Goal: Information Seeking & Learning: Learn about a topic

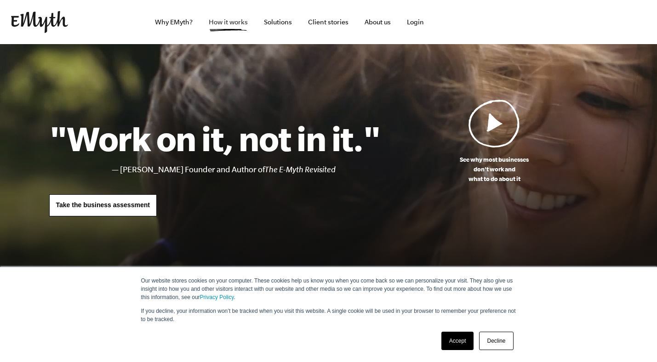
click at [220, 25] on link "How it works" at bounding box center [228, 22] width 54 height 44
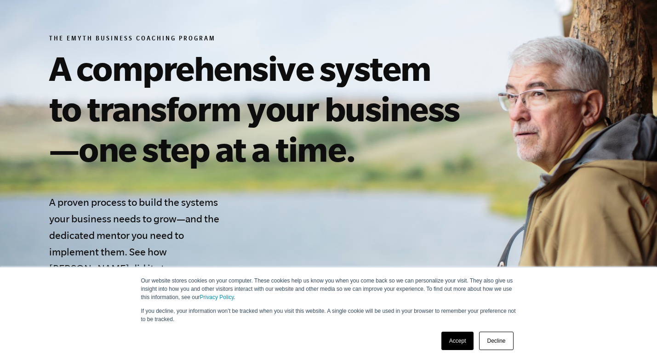
scroll to position [114, 0]
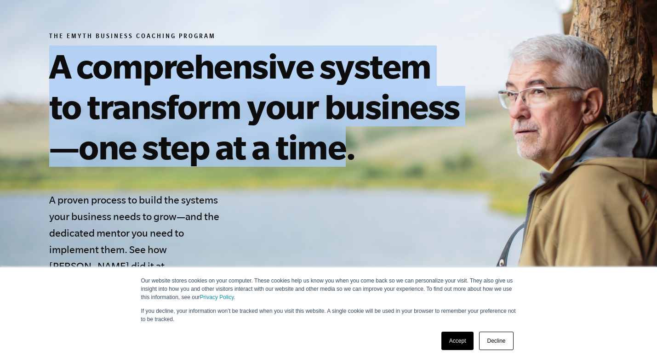
drag, startPoint x: 347, startPoint y: 151, endPoint x: 44, endPoint y: 74, distance: 313.1
click at [44, 74] on div "The EMyth Business Coaching Program A comprehensive system to transform your bu…" at bounding box center [328, 203] width 581 height 340
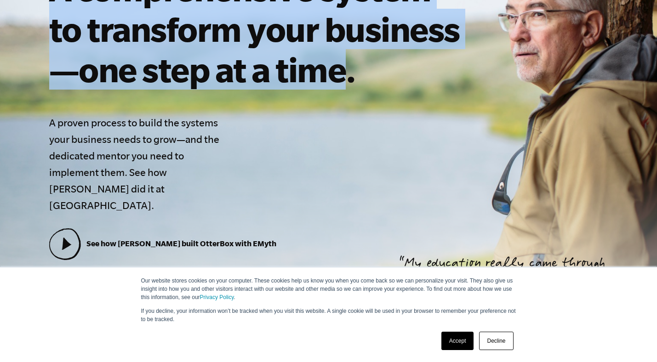
scroll to position [193, 0]
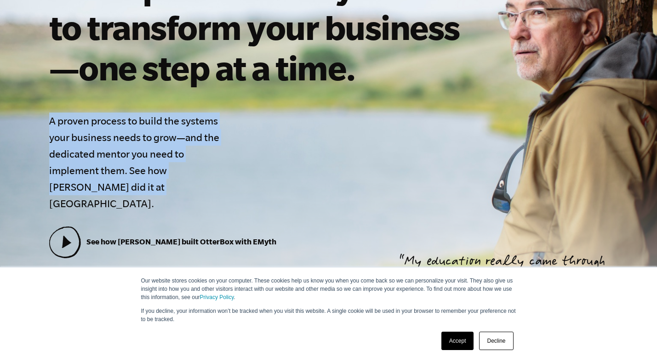
drag, startPoint x: 96, startPoint y: 187, endPoint x: 42, endPoint y: 127, distance: 81.4
click at [42, 127] on div "The EMyth Business Coaching Program A comprehensive system to transform your bu…" at bounding box center [328, 124] width 581 height 340
copy h4 "A proven process to build the systems your business needs to grow—and the dedic…"
